Goal: Task Accomplishment & Management: Manage account settings

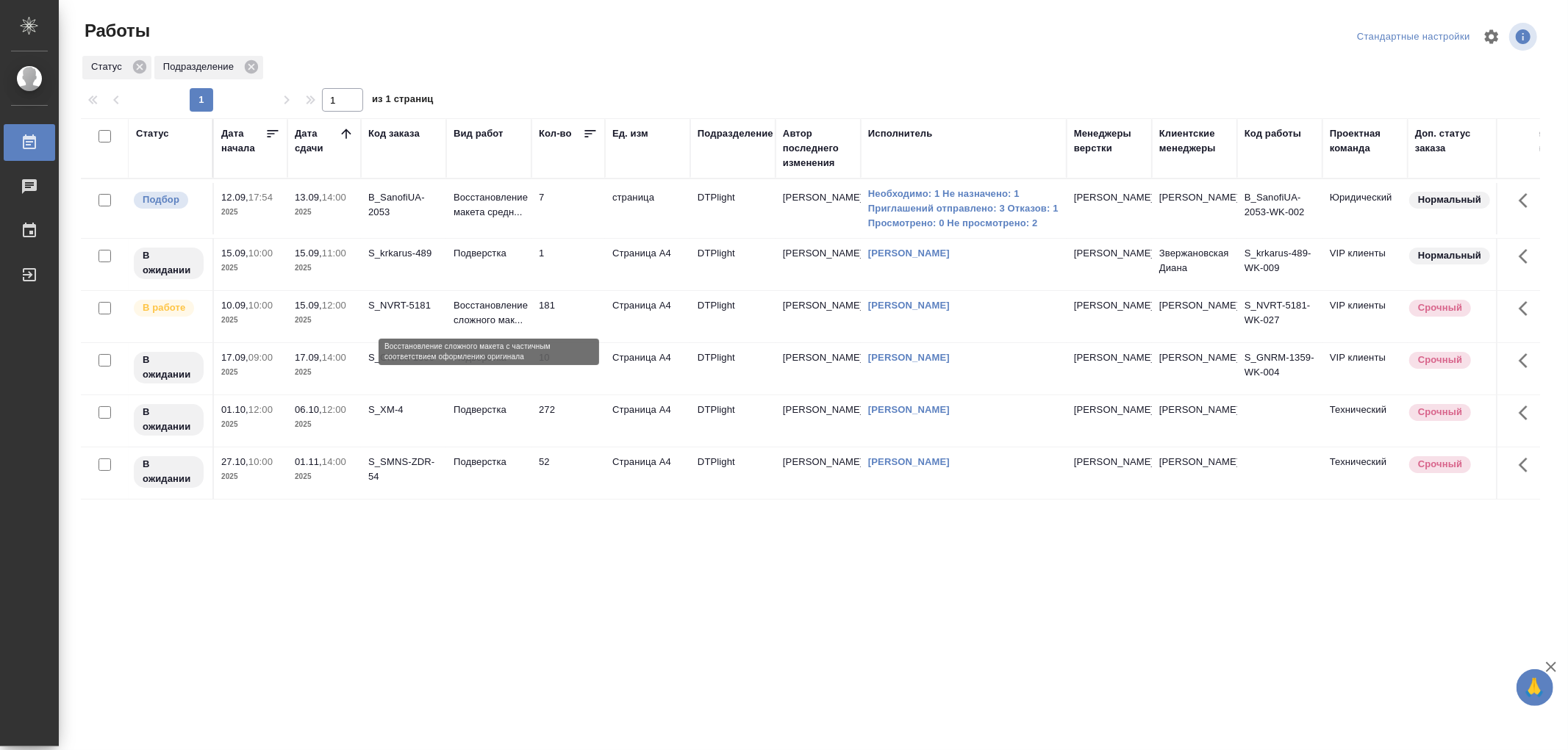
click at [511, 312] on p "Восстановление сложного мак..." at bounding box center [489, 313] width 70 height 29
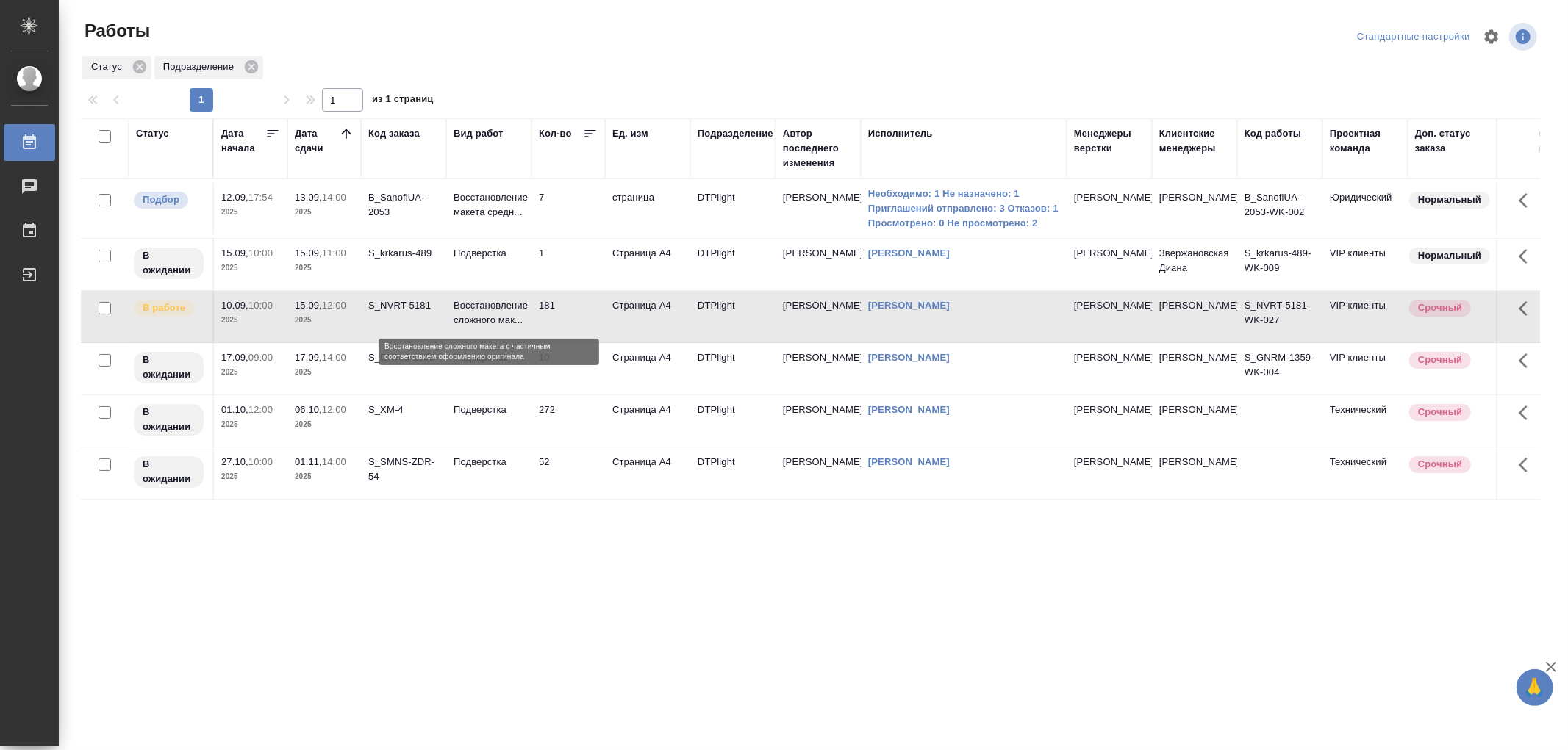
click at [511, 312] on p "Восстановление сложного мак..." at bounding box center [489, 313] width 70 height 29
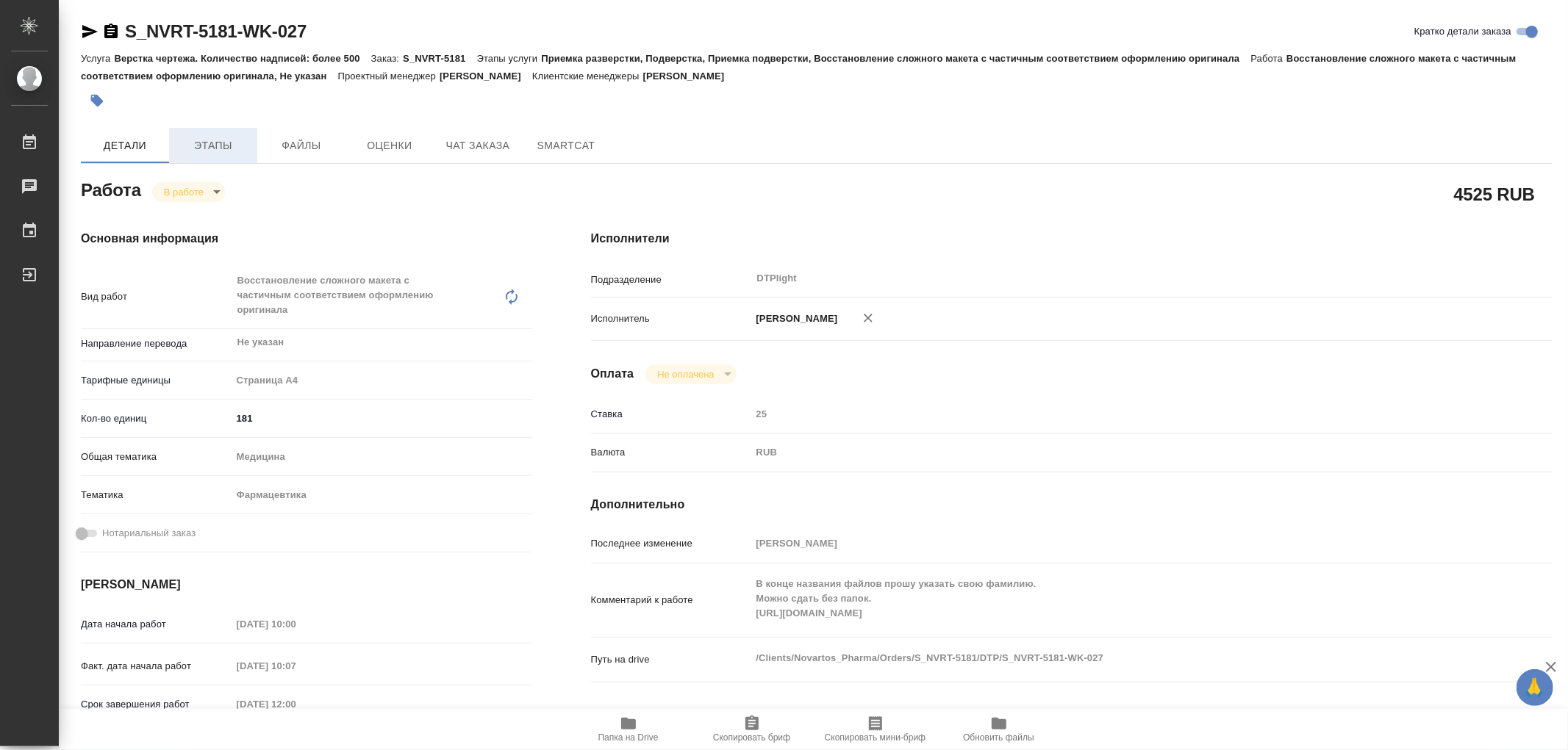
type textarea "x"
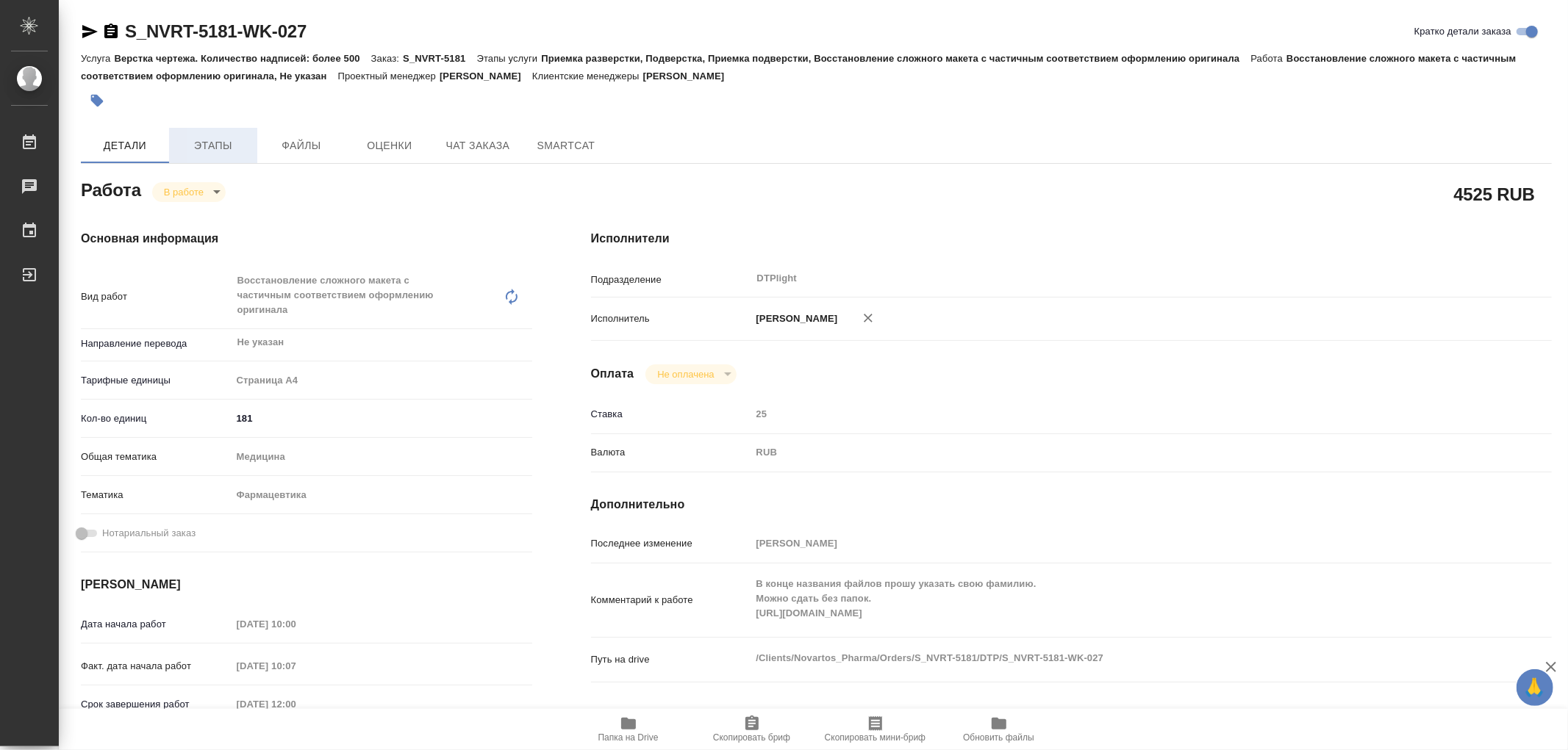
type textarea "x"
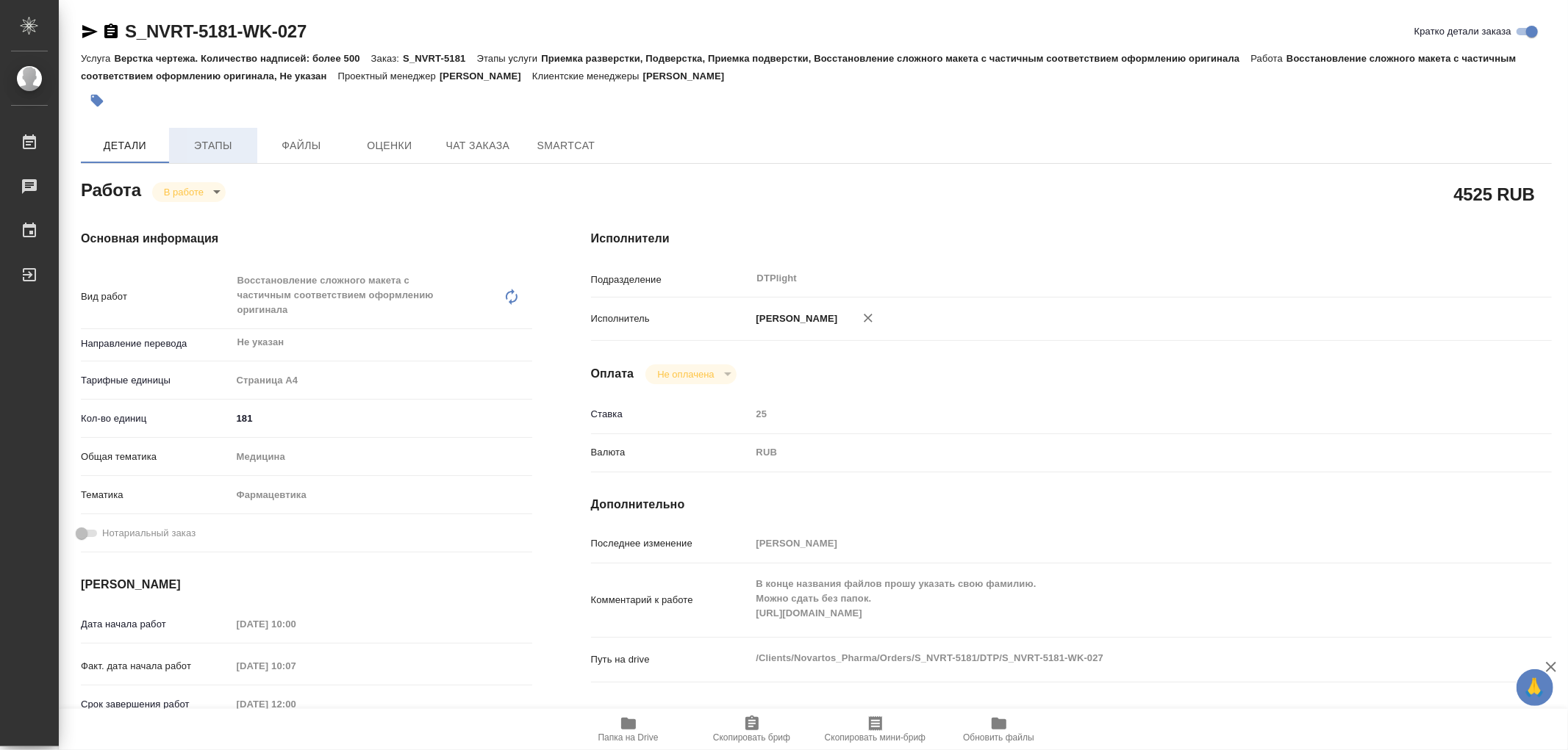
type textarea "x"
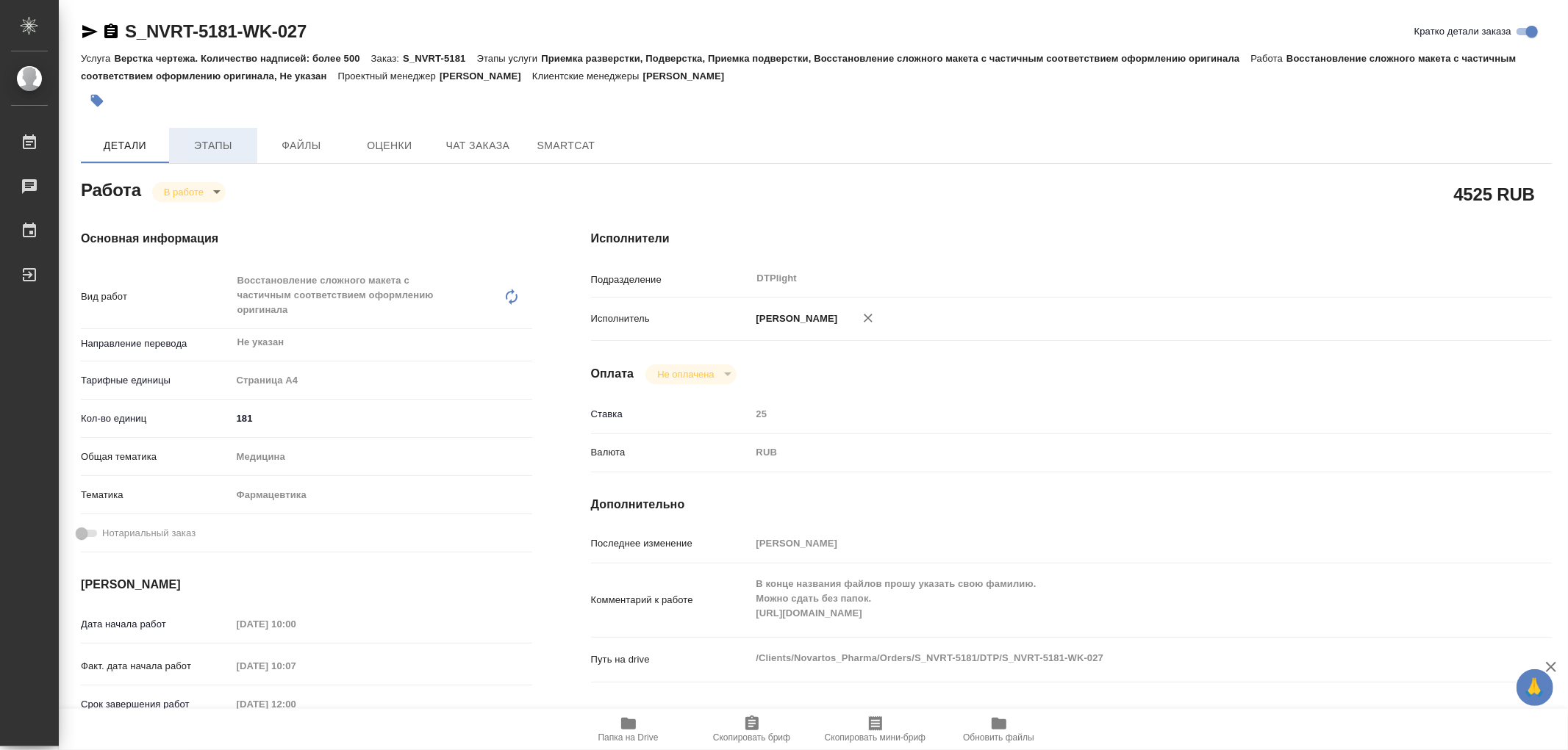
click at [199, 142] on span "Этапы" at bounding box center [213, 145] width 70 height 18
type textarea "x"
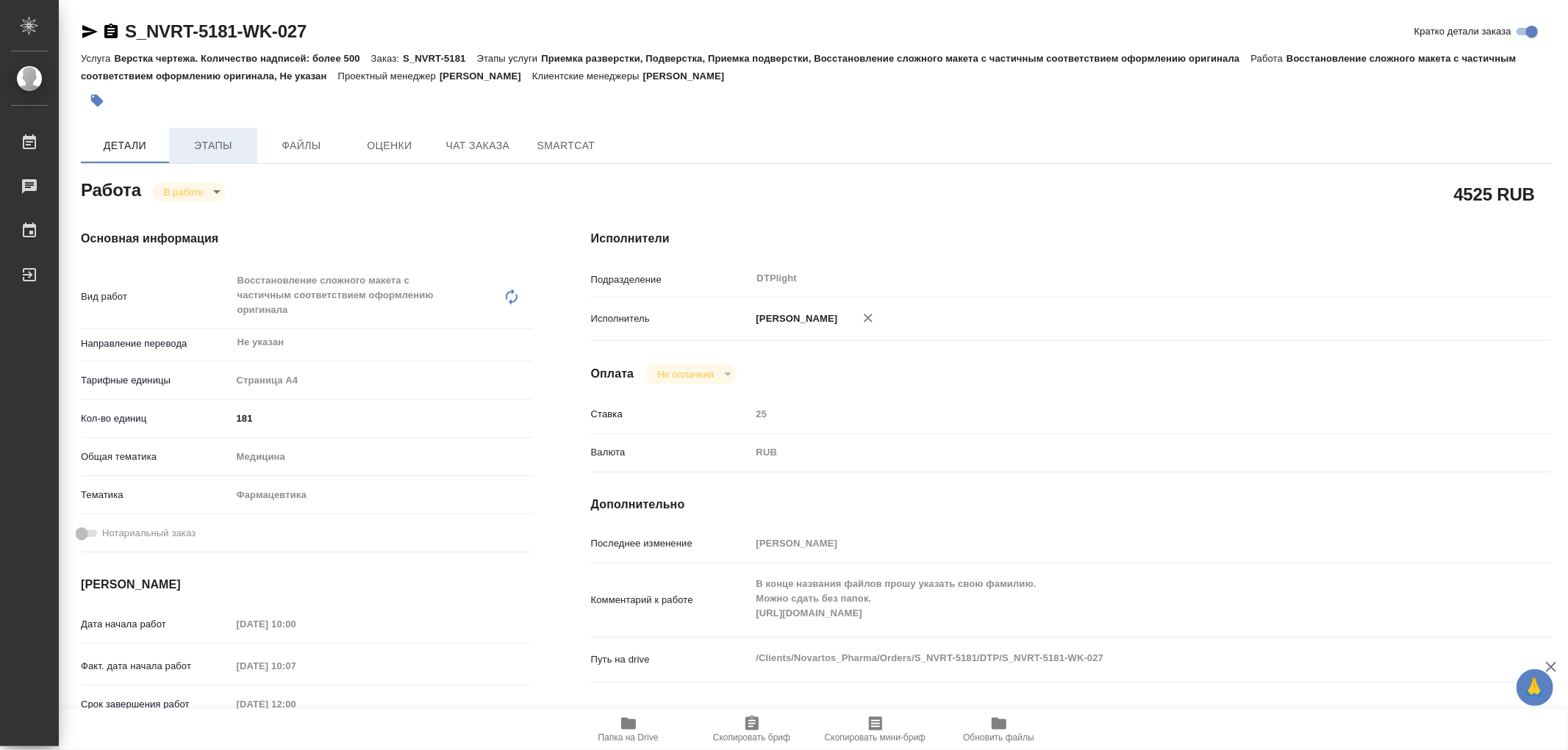
type textarea "x"
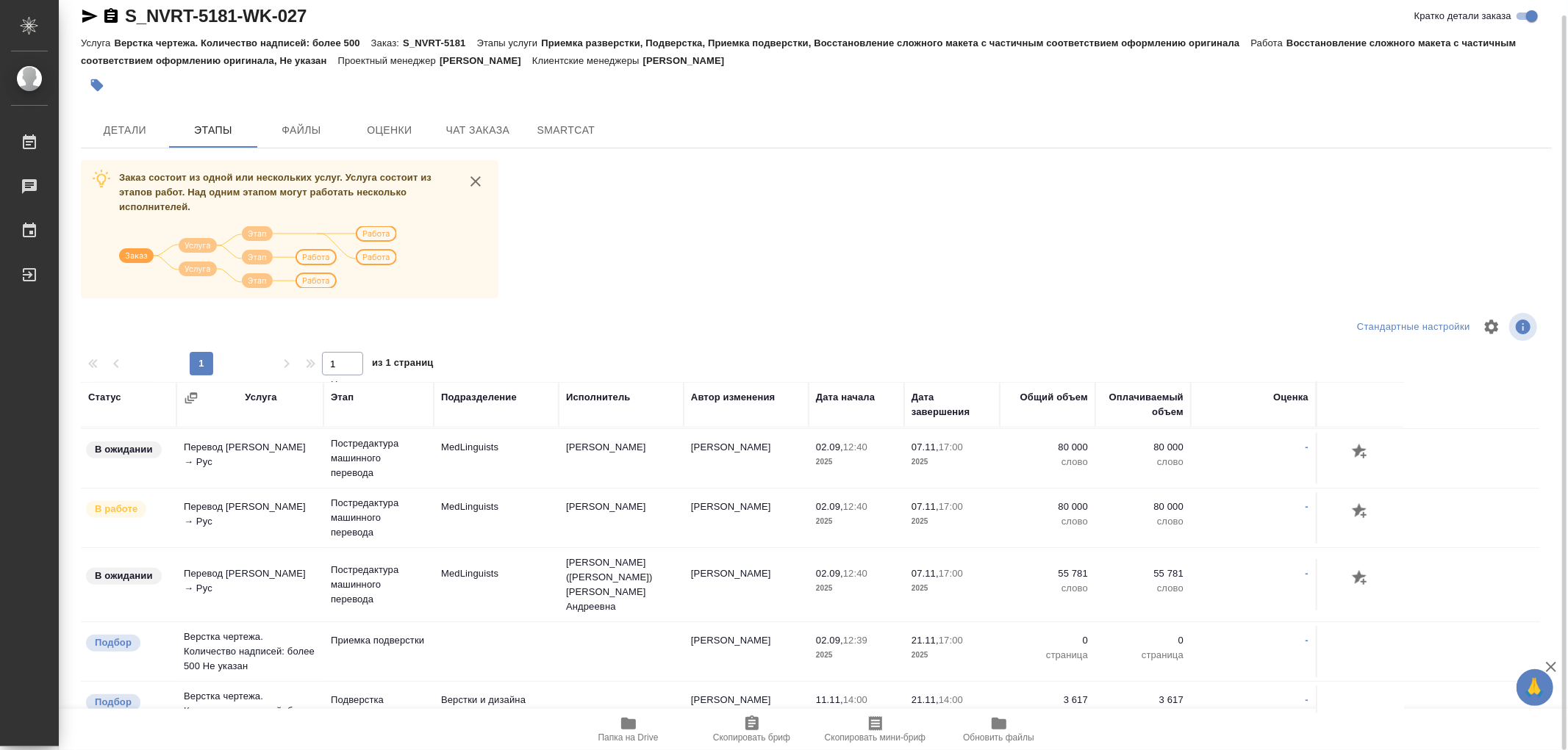
scroll to position [1143, 0]
